Goal: Task Accomplishment & Management: Manage account settings

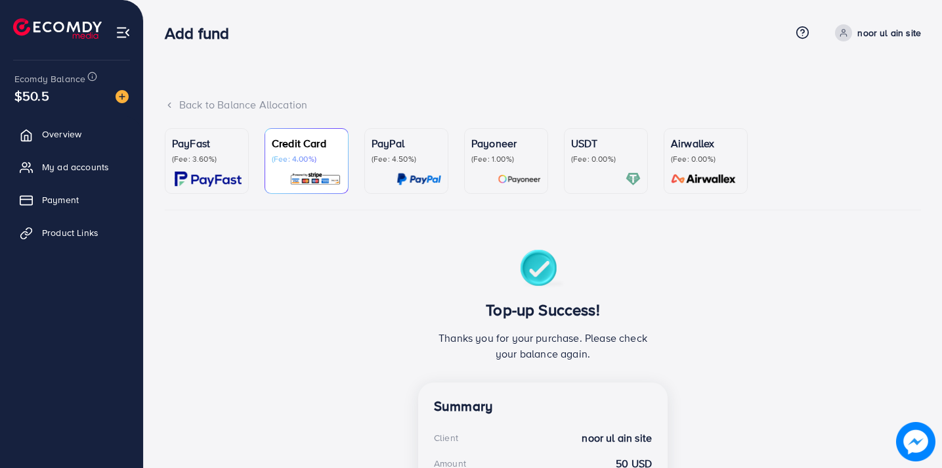
scroll to position [262, 0]
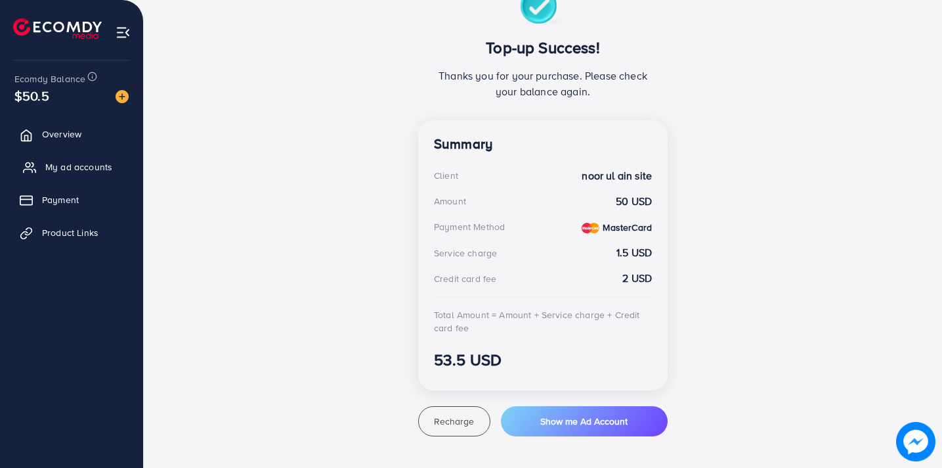
click at [113, 166] on link "My ad accounts" at bounding box center [71, 167] width 123 height 26
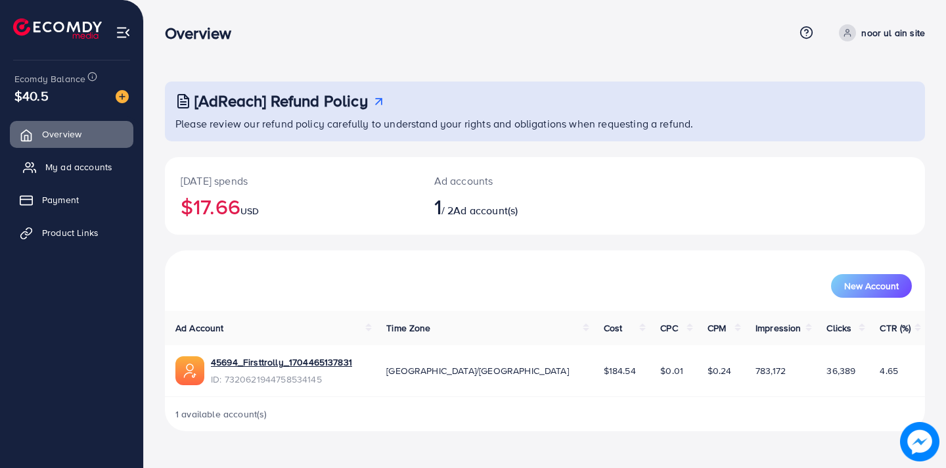
click at [74, 171] on span "My ad accounts" at bounding box center [78, 166] width 67 height 13
